Goal: Transaction & Acquisition: Purchase product/service

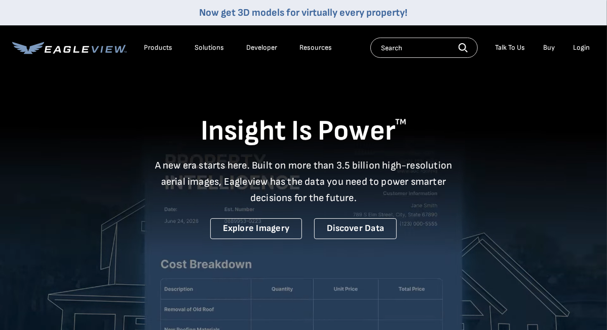
click at [588, 48] on div "Login" at bounding box center [581, 47] width 17 height 9
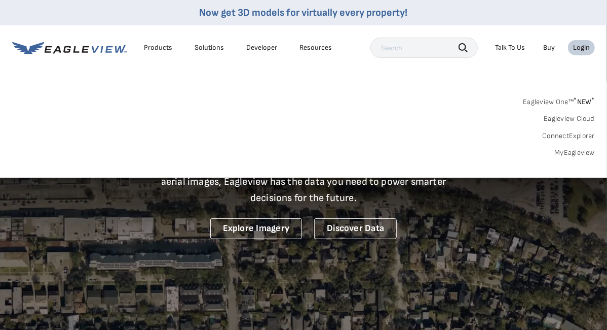
click at [572, 50] on li "Login" at bounding box center [581, 47] width 27 height 15
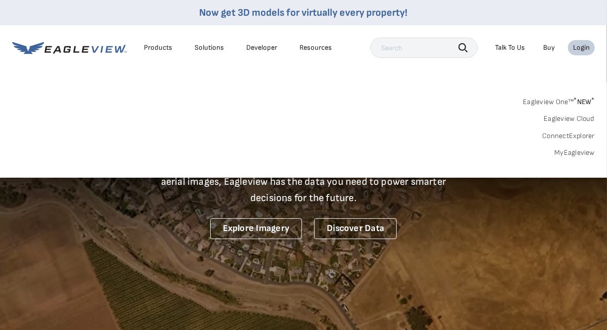
click at [584, 47] on div "Login" at bounding box center [581, 47] width 17 height 9
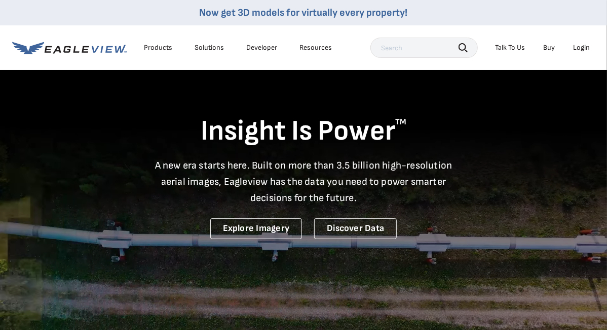
click at [582, 44] on div "Login" at bounding box center [581, 47] width 17 height 9
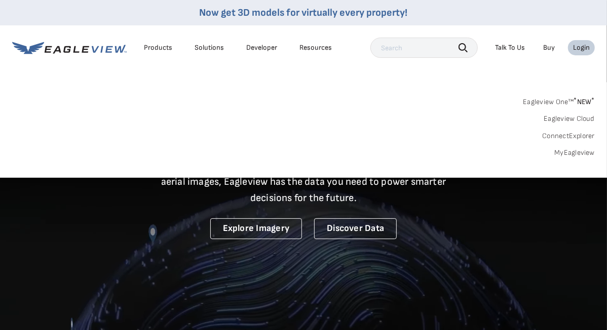
click at [566, 151] on link "MyEagleview" at bounding box center [575, 152] width 41 height 9
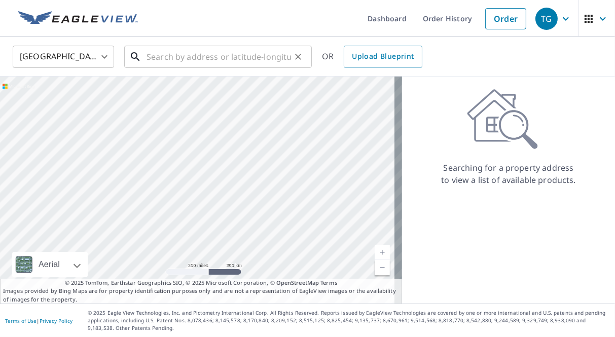
click at [185, 59] on input "text" at bounding box center [219, 57] width 144 height 28
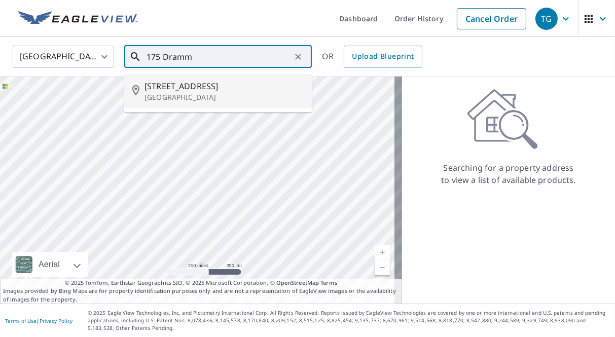
click at [190, 86] on span "[STREET_ADDRESS]" at bounding box center [223, 86] width 159 height 12
type input "[STREET_ADDRESS]"
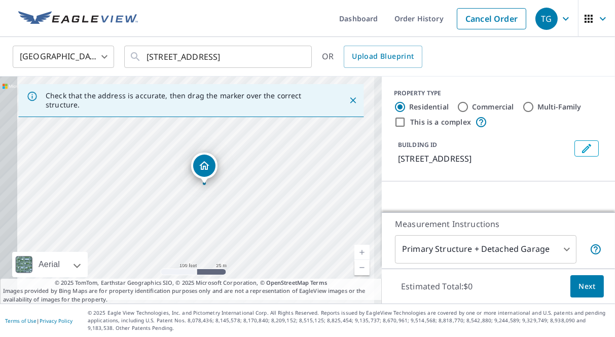
drag, startPoint x: 232, startPoint y: 167, endPoint x: 285, endPoint y: 155, distance: 54.6
click at [285, 156] on div "[STREET_ADDRESS]" at bounding box center [191, 190] width 382 height 227
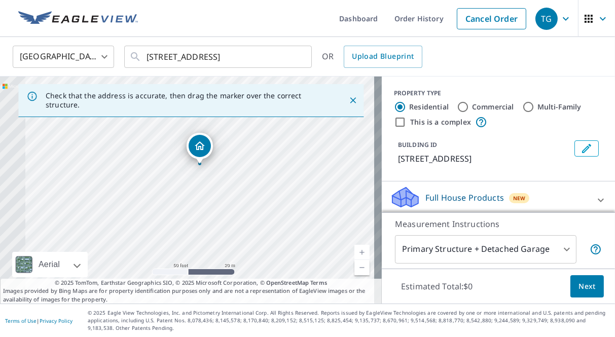
drag, startPoint x: 195, startPoint y: 182, endPoint x: 271, endPoint y: 145, distance: 84.6
click at [271, 145] on div "[STREET_ADDRESS]" at bounding box center [191, 190] width 382 height 227
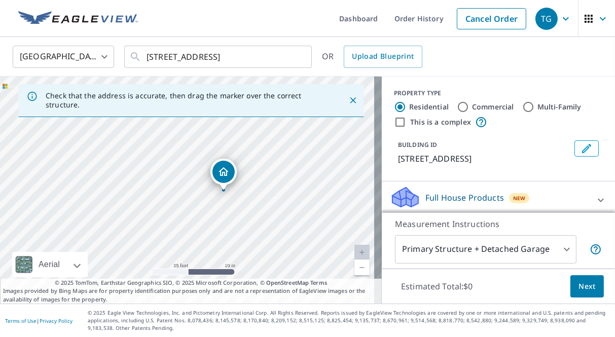
drag, startPoint x: 188, startPoint y: 170, endPoint x: 261, endPoint y: 191, distance: 75.9
click at [261, 191] on div "175 Drammen Valley Rd Mount Horeb, WI 53572" at bounding box center [191, 190] width 382 height 227
click at [579, 284] on span "Next" at bounding box center [586, 286] width 17 height 13
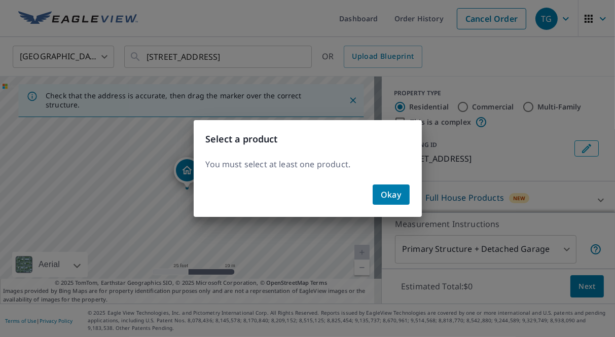
click at [392, 194] on span "Okay" at bounding box center [391, 195] width 21 height 14
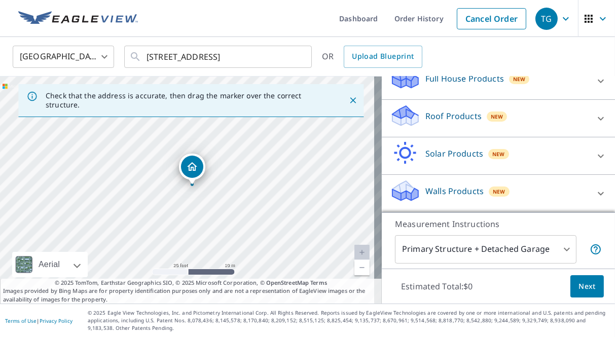
scroll to position [131, 0]
click at [578, 286] on span "Next" at bounding box center [586, 286] width 17 height 13
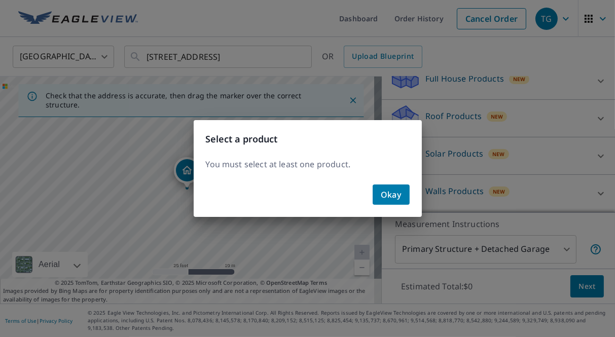
click at [391, 198] on span "Okay" at bounding box center [391, 195] width 21 height 14
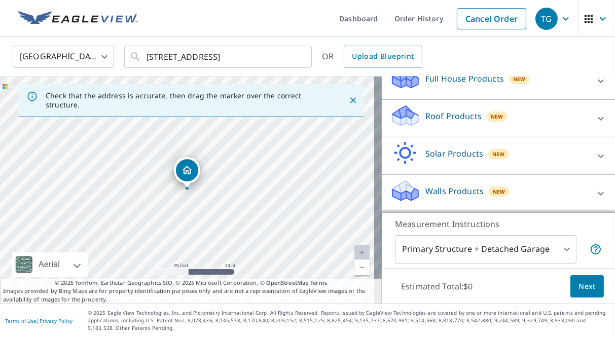
click at [595, 115] on icon at bounding box center [601, 119] width 12 height 12
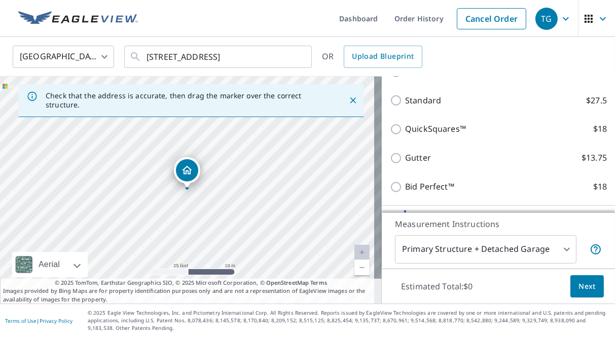
scroll to position [174, 0]
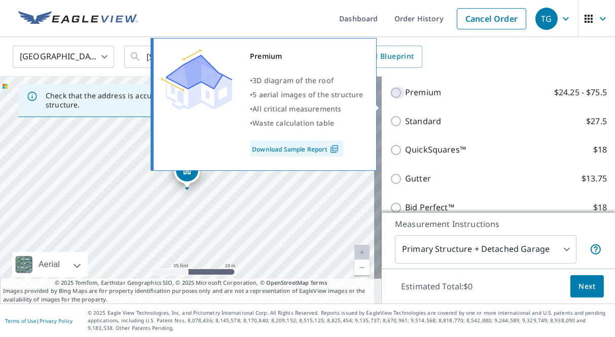
click at [391, 99] on input "Premium $24.25 - $75.5" at bounding box center [397, 93] width 15 height 12
checkbox input "true"
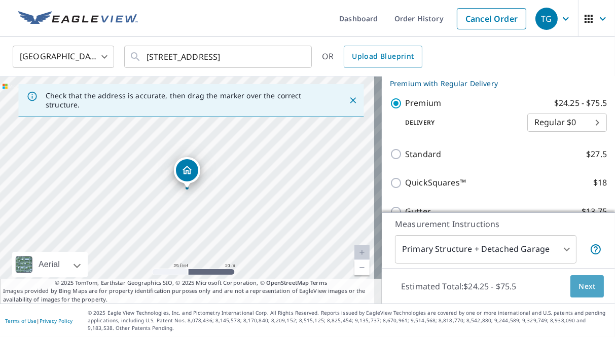
click at [578, 285] on span "Next" at bounding box center [586, 286] width 17 height 13
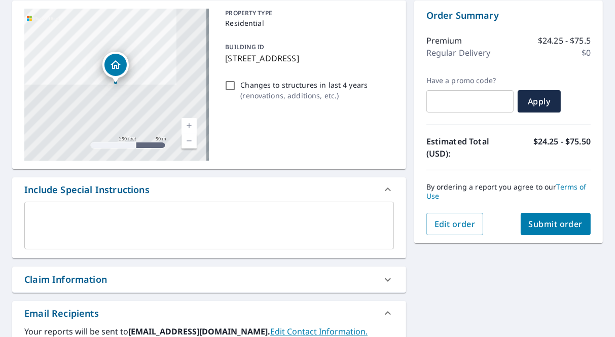
scroll to position [51, 0]
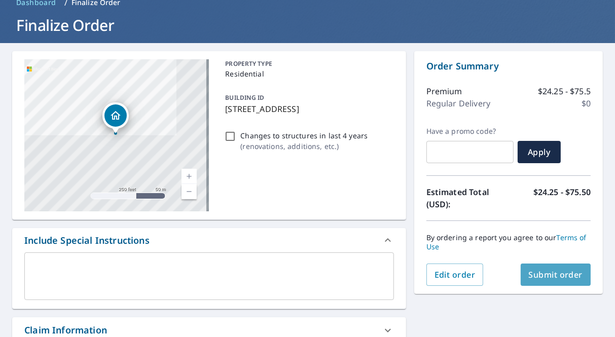
click at [542, 278] on span "Submit order" at bounding box center [556, 274] width 54 height 11
checkbox input "true"
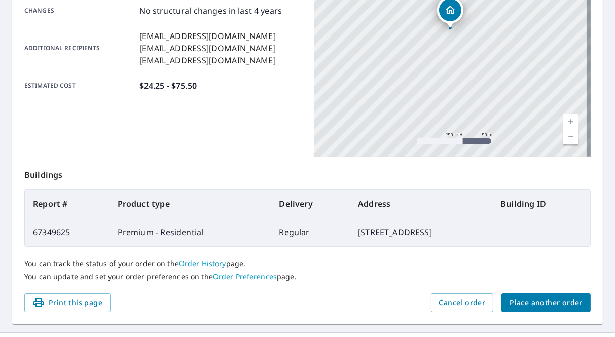
scroll to position [253, 0]
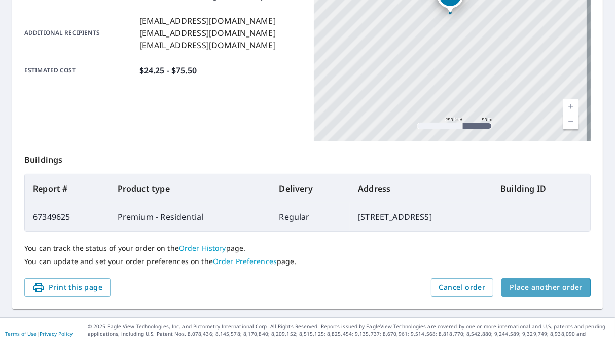
click at [521, 288] on span "Place another order" at bounding box center [545, 287] width 73 height 13
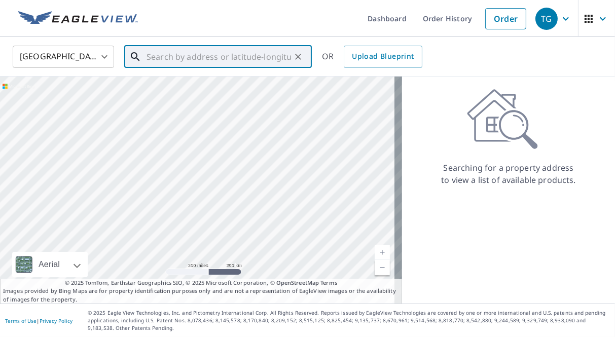
click at [174, 57] on input "text" at bounding box center [219, 57] width 144 height 28
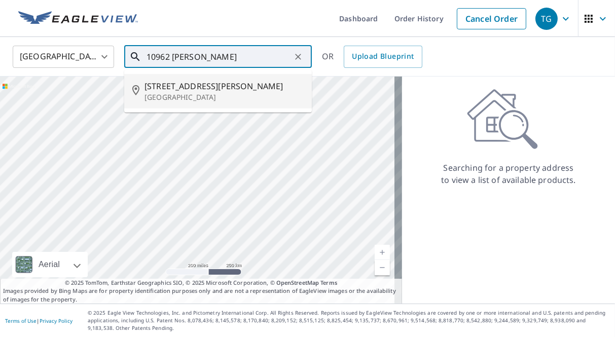
click at [191, 87] on span "10962 Moen Rd" at bounding box center [223, 86] width 159 height 12
type input "10962 Moen Rd Mount Horeb, WI 53572"
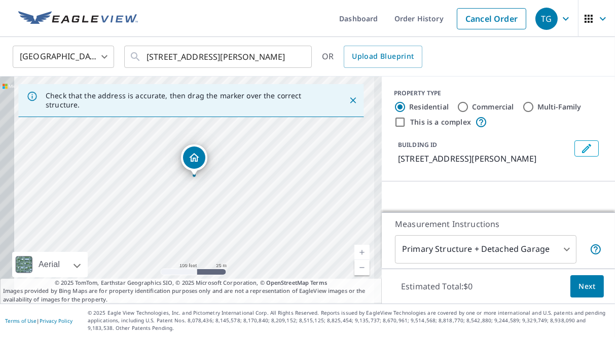
drag, startPoint x: 154, startPoint y: 169, endPoint x: 314, endPoint y: 153, distance: 161.5
click at [314, 153] on div "10962 Moen Rd Mount Horeb, WI 53572" at bounding box center [191, 190] width 382 height 227
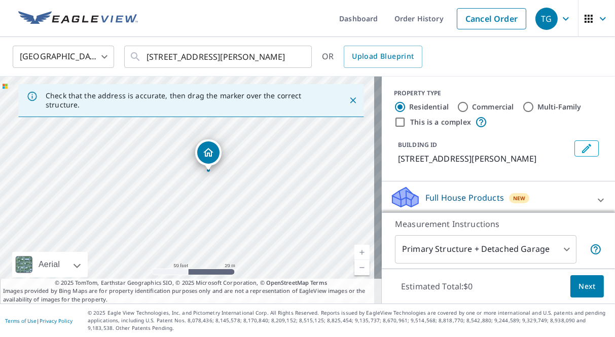
drag, startPoint x: 175, startPoint y: 151, endPoint x: 257, endPoint y: 125, distance: 86.1
click at [257, 125] on div "10962 Moen Rd Mount Horeb, WI 53572" at bounding box center [191, 190] width 382 height 227
drag, startPoint x: 236, startPoint y: 152, endPoint x: 264, endPoint y: 125, distance: 39.1
click at [264, 125] on div "10962 Moen Rd Mount Horeb, WI 53572" at bounding box center [191, 190] width 382 height 227
drag, startPoint x: 205, startPoint y: 159, endPoint x: 203, endPoint y: 183, distance: 23.4
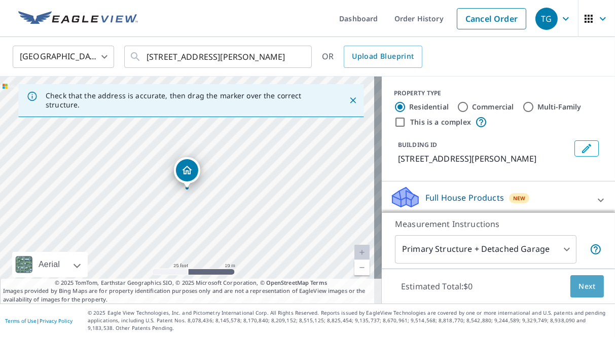
click at [578, 285] on span "Next" at bounding box center [586, 286] width 17 height 13
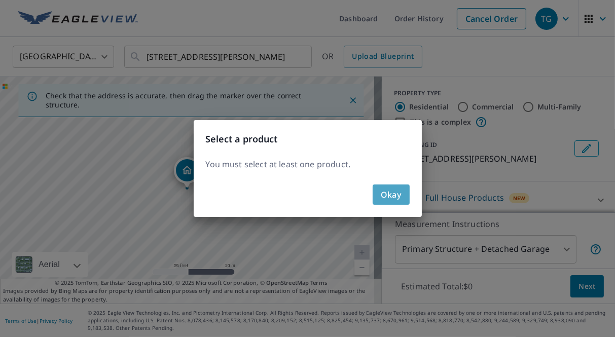
click at [397, 200] on span "Okay" at bounding box center [391, 195] width 21 height 14
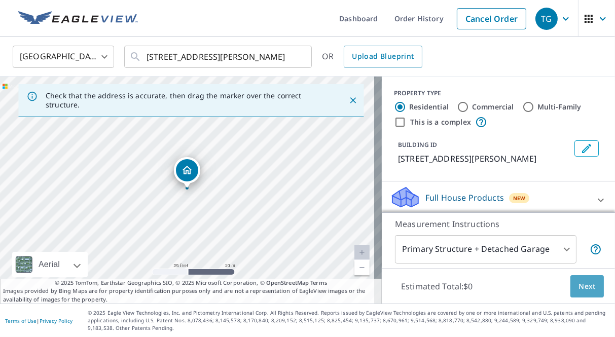
click at [586, 286] on span "Next" at bounding box center [586, 286] width 17 height 13
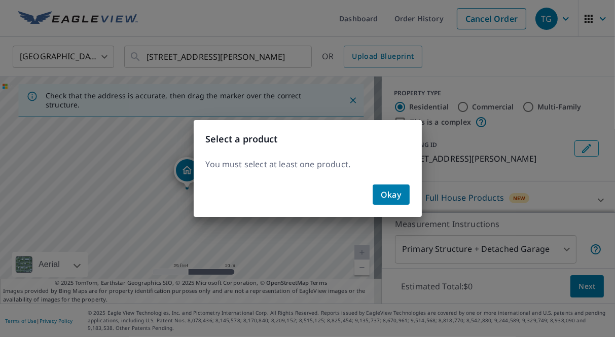
click at [399, 192] on span "Okay" at bounding box center [391, 195] width 21 height 14
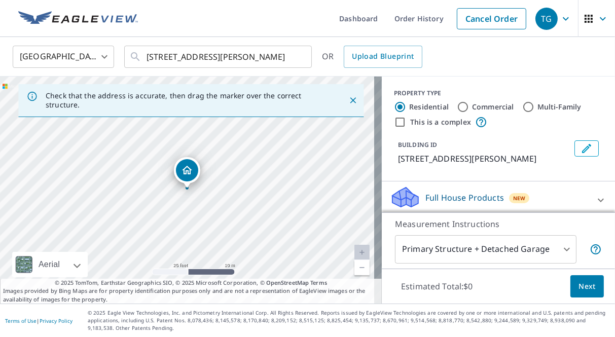
click at [189, 170] on icon "Dropped pin, building 1, Residential property, 10962 Moen Rd Mount Horeb, WI 53…" at bounding box center [187, 170] width 12 height 12
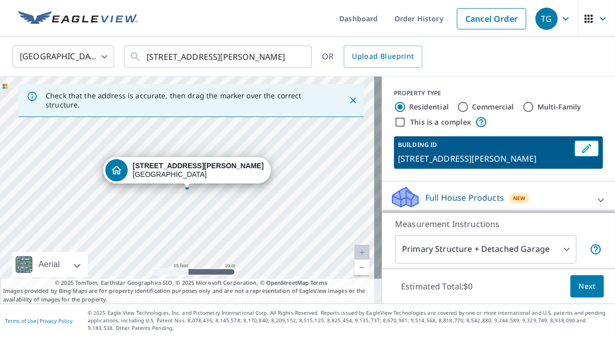
click at [189, 170] on div "10962 Moen Rd Mount Horeb, WI 53572" at bounding box center [198, 170] width 131 height 17
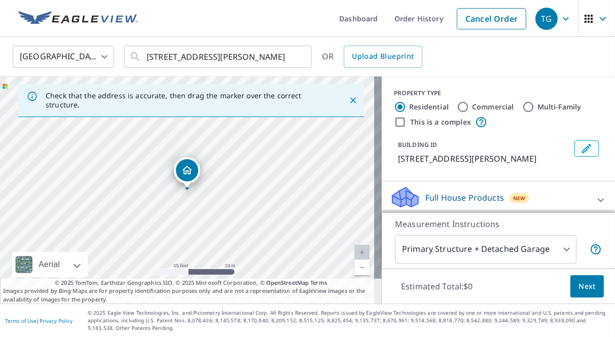
click at [189, 170] on icon "Dropped pin, building 1, Residential property, 10962 Moen Rd Mount Horeb, WI 53…" at bounding box center [187, 170] width 12 height 12
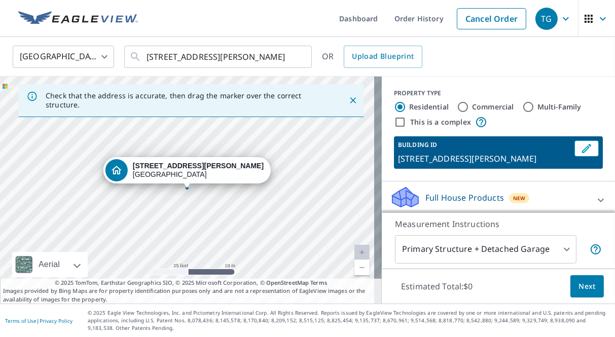
click at [189, 170] on div "10962 Moen Rd Mount Horeb, WI 53572" at bounding box center [198, 170] width 131 height 17
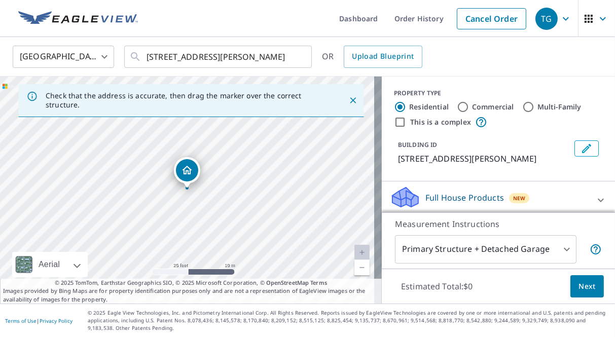
scroll to position [51, 0]
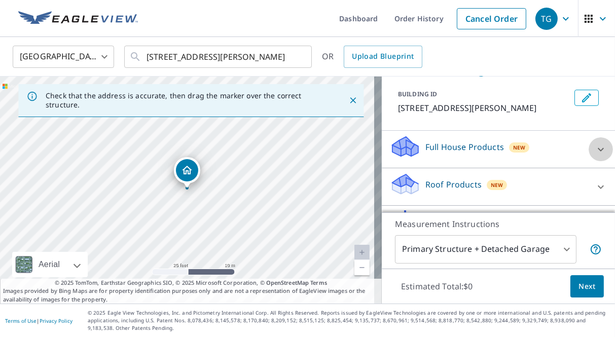
click at [589, 152] on div at bounding box center [601, 149] width 24 height 24
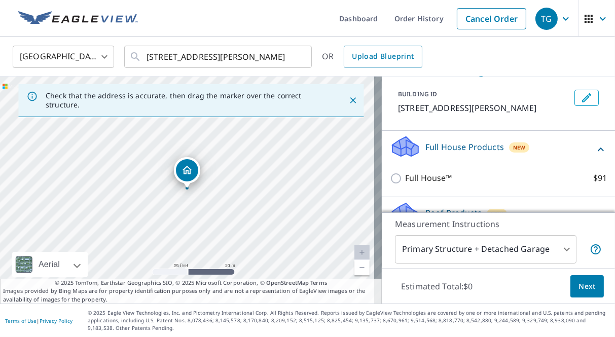
click at [577, 152] on div "Full House Products New" at bounding box center [492, 149] width 205 height 29
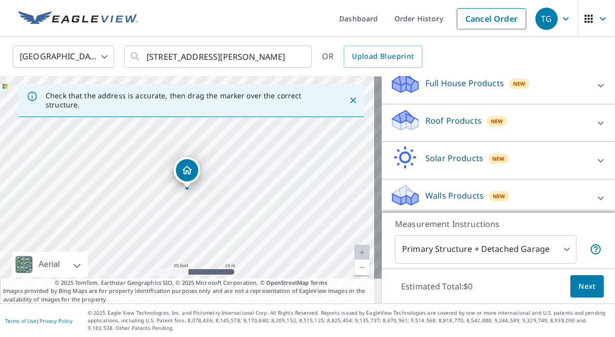
scroll to position [118, 0]
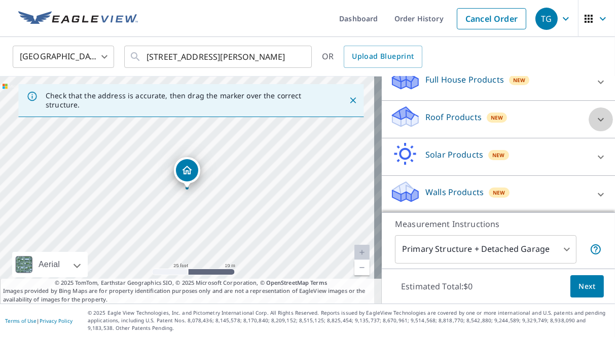
click at [589, 128] on div at bounding box center [601, 119] width 24 height 24
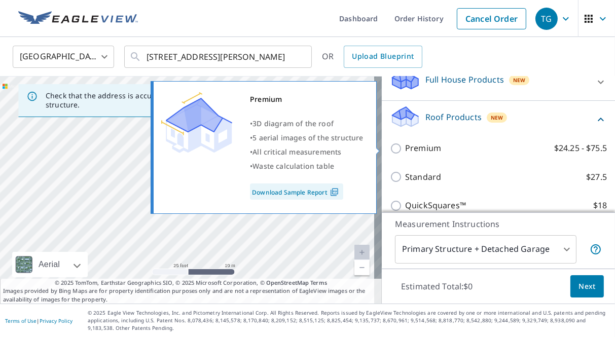
click at [390, 147] on input "Premium $24.25 - $75.5" at bounding box center [397, 148] width 15 height 12
checkbox input "true"
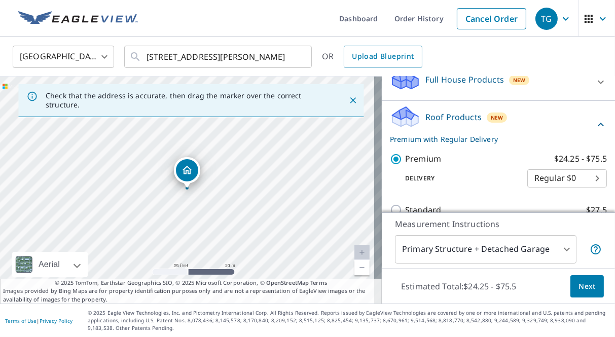
click at [585, 288] on span "Next" at bounding box center [586, 286] width 17 height 13
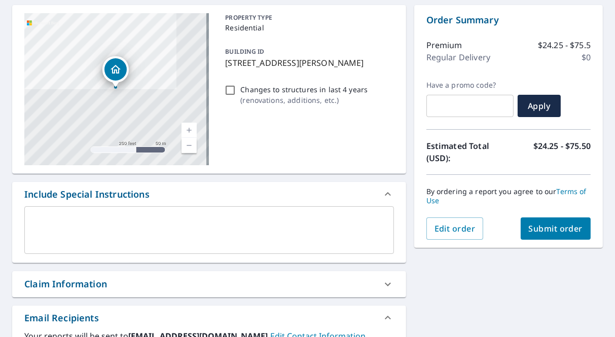
scroll to position [101, 0]
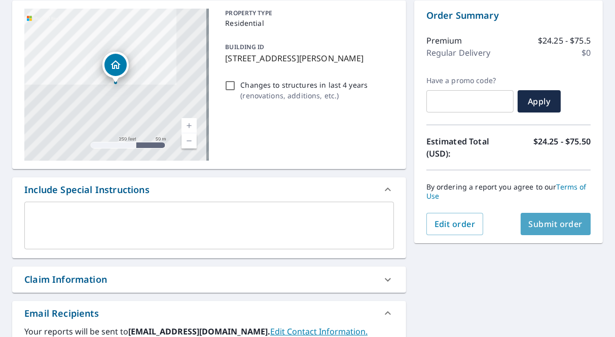
click at [537, 222] on span "Submit order" at bounding box center [556, 223] width 54 height 11
checkbox input "true"
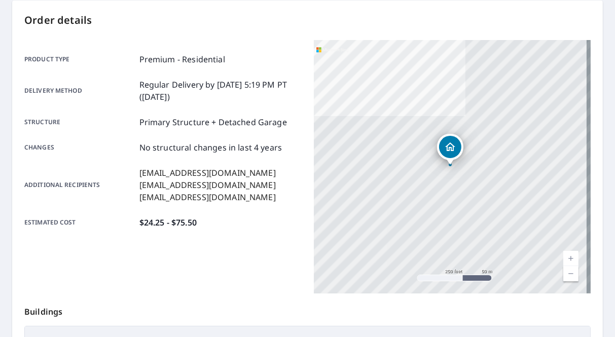
click at [272, 27] on p "Order details" at bounding box center [307, 20] width 566 height 15
